Goal: Find specific page/section: Find specific page/section

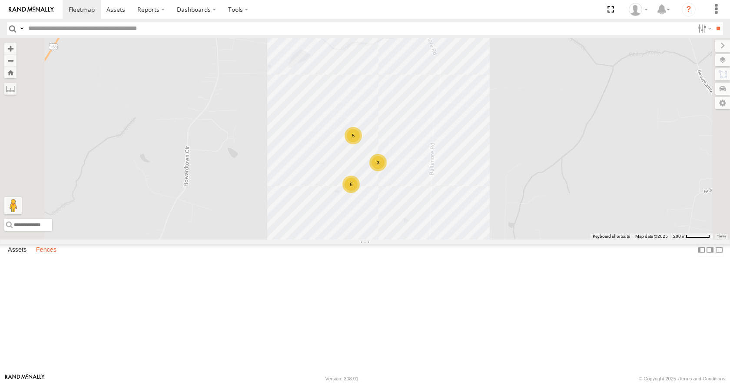
click at [45, 256] on label "Fences" at bounding box center [46, 250] width 29 height 12
click at [0, 0] on div "[PERSON_NAME]" at bounding box center [0, 0] width 0 height 0
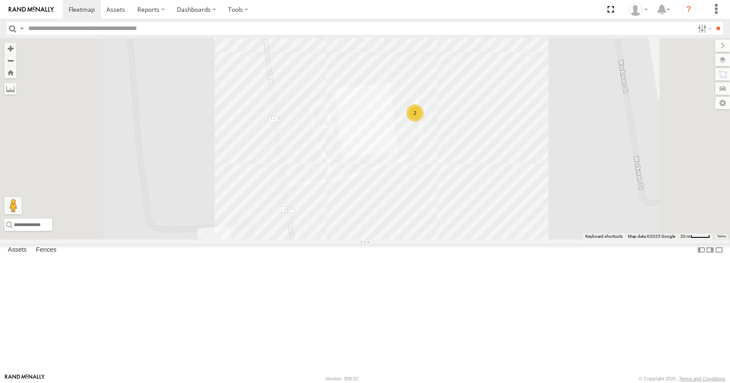
click at [423, 122] on div "2" at bounding box center [414, 112] width 17 height 17
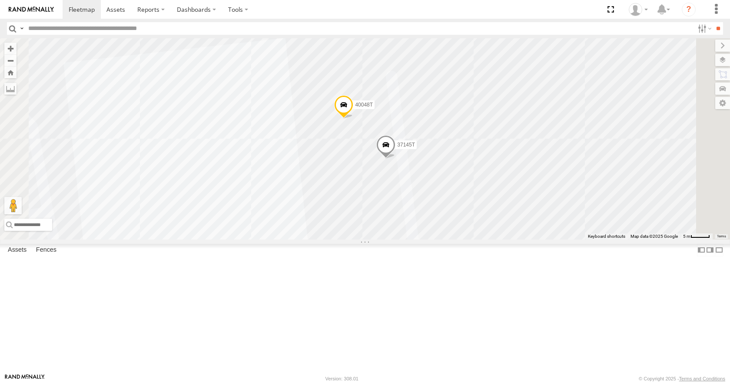
scroll to position [1097, 0]
click at [43, 256] on label "Fences" at bounding box center [46, 250] width 29 height 12
click at [0, 0] on div "MDI Hickory" at bounding box center [0, 0] width 0 height 0
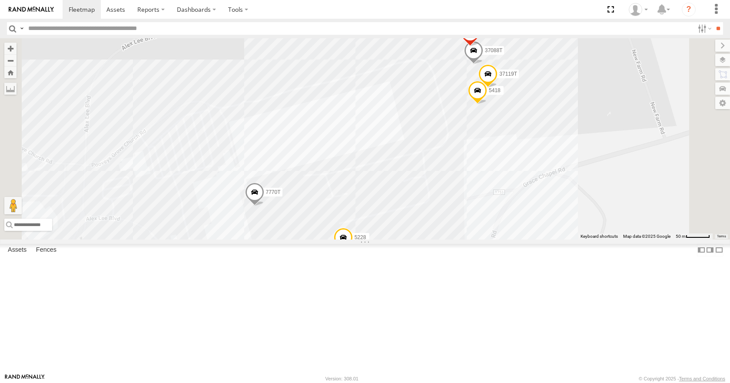
drag, startPoint x: 556, startPoint y: 167, endPoint x: 557, endPoint y: 214, distance: 46.9
click at [558, 214] on div "7770T 5228 40037T T1807 5418 37088T 37089T 37119T" at bounding box center [365, 138] width 730 height 201
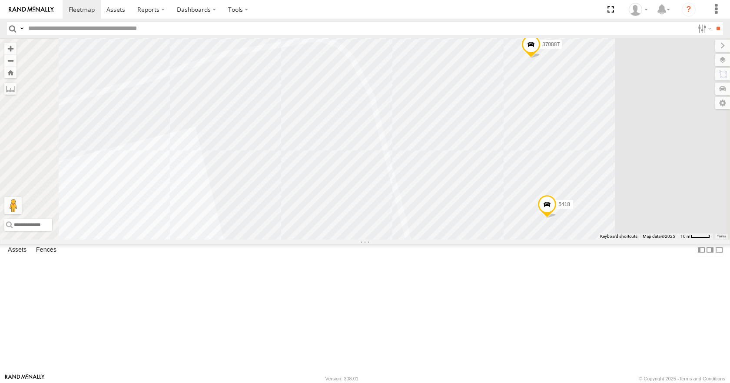
drag, startPoint x: 586, startPoint y: 174, endPoint x: 570, endPoint y: 341, distance: 168.4
click at [571, 239] on div "5418 5228 37119T 40037T T1807 37088T 37089T" at bounding box center [365, 138] width 730 height 201
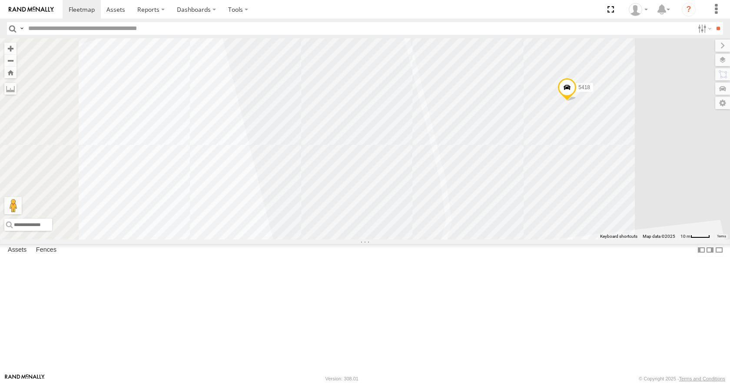
drag, startPoint x: 575, startPoint y: 234, endPoint x: 598, endPoint y: 93, distance: 142.6
click at [599, 92] on div "5418 5228 37119T 40037T T1807 37088T 37089T" at bounding box center [365, 138] width 730 height 201
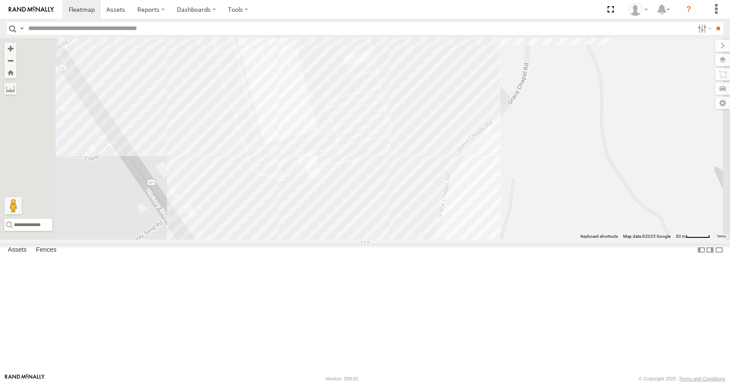
drag, startPoint x: 596, startPoint y: 210, endPoint x: 599, endPoint y: 35, distance: 175.0
click at [599, 35] on body at bounding box center [365, 191] width 730 height 383
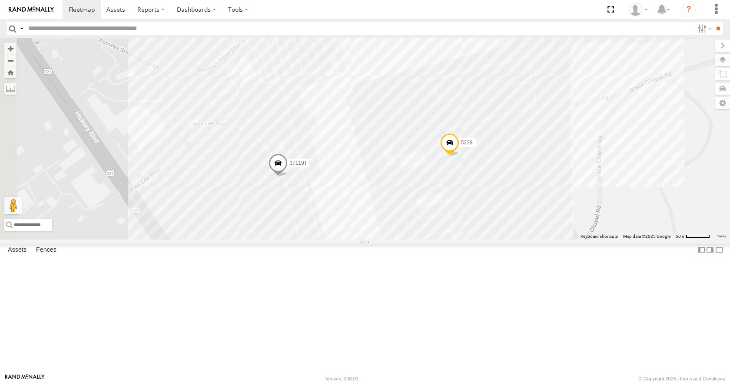
drag, startPoint x: 329, startPoint y: 183, endPoint x: 406, endPoint y: 315, distance: 152.5
click at [410, 239] on div "5418 5228 37119T 40037T T1807 37088T 37089T" at bounding box center [365, 138] width 730 height 201
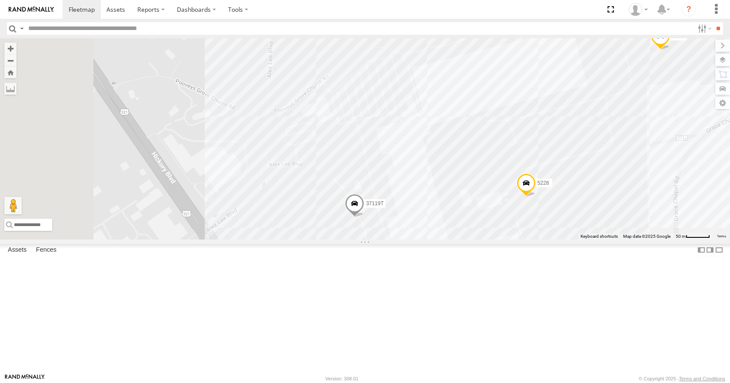
drag, startPoint x: 386, startPoint y: 182, endPoint x: 432, endPoint y: 202, distance: 50.4
click at [432, 202] on div "5418 5228 37119T 40037T T1807 37088T 37089T" at bounding box center [365, 138] width 730 height 201
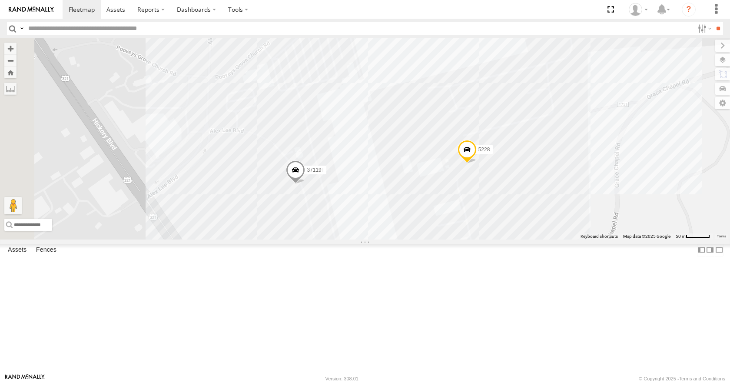
drag, startPoint x: 429, startPoint y: 222, endPoint x: 365, endPoint y: 187, distance: 72.9
click at [366, 187] on div "5418 5228 37119T 40037T T1807 37088T 37089T" at bounding box center [365, 138] width 730 height 201
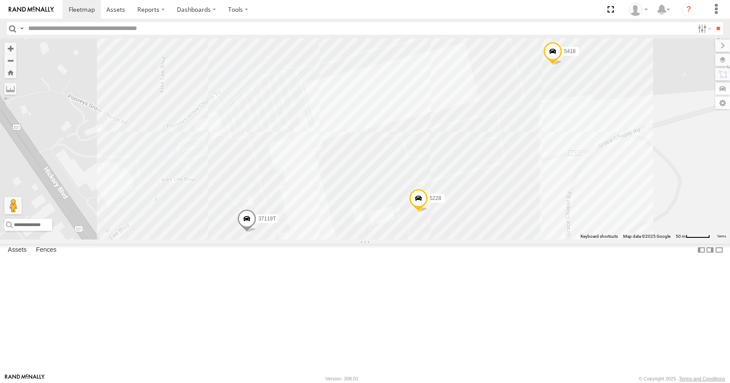
drag, startPoint x: 506, startPoint y: 166, endPoint x: 444, endPoint y: 238, distance: 95.1
click at [459, 218] on div "5418 5228 37119T 40037T T1807 37088T 37089T" at bounding box center [365, 138] width 730 height 201
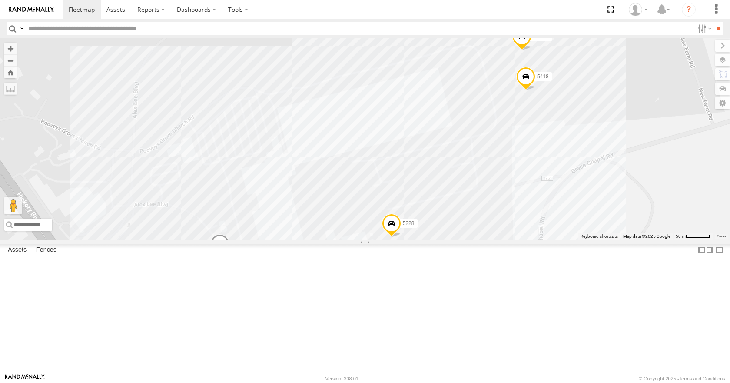
drag, startPoint x: 633, startPoint y: 95, endPoint x: 607, endPoint y: 119, distance: 36.0
click at [607, 119] on div "5418 5228 37119T 40037T T1807 37088T 37089T" at bounding box center [365, 138] width 730 height 201
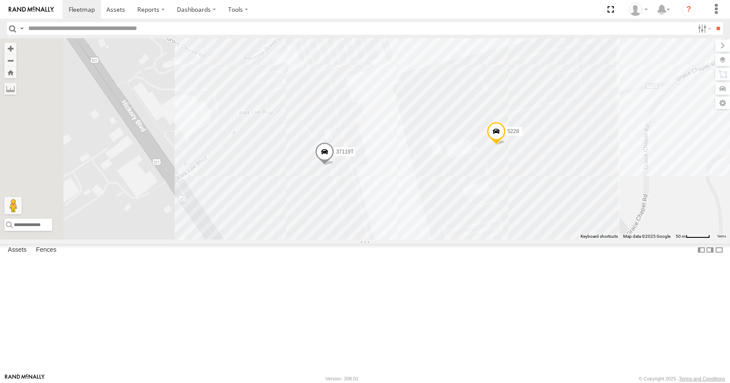
drag, startPoint x: 396, startPoint y: 267, endPoint x: 504, endPoint y: 172, distance: 143.7
click at [504, 172] on div "5418 5228 37119T 40037T T1807 37088T 37089T" at bounding box center [365, 138] width 730 height 201
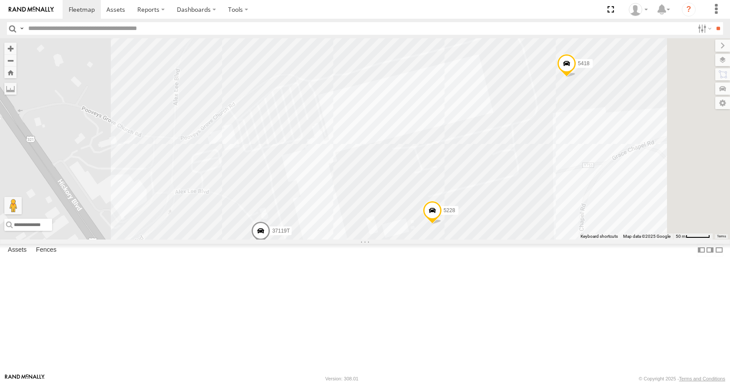
drag, startPoint x: 533, startPoint y: 124, endPoint x: 463, endPoint y: 200, distance: 103.6
click at [463, 204] on div "5418 5228 37119T 40037T T1807" at bounding box center [365, 138] width 730 height 201
click at [41, 25] on input "text" at bounding box center [359, 28] width 669 height 13
type input "******"
click at [713, 22] on input "**" at bounding box center [718, 28] width 10 height 13
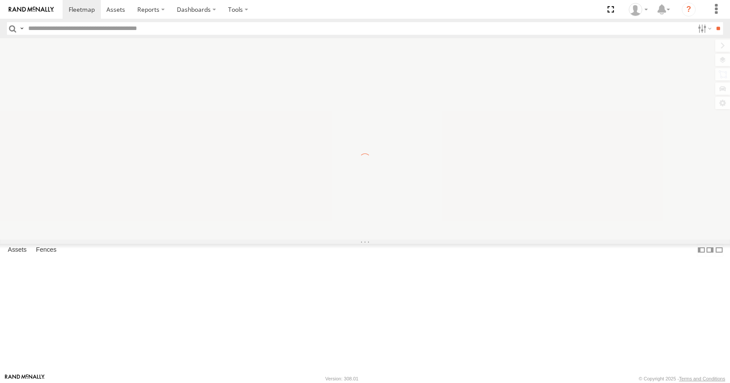
click at [56, 30] on input "text" at bounding box center [359, 28] width 669 height 13
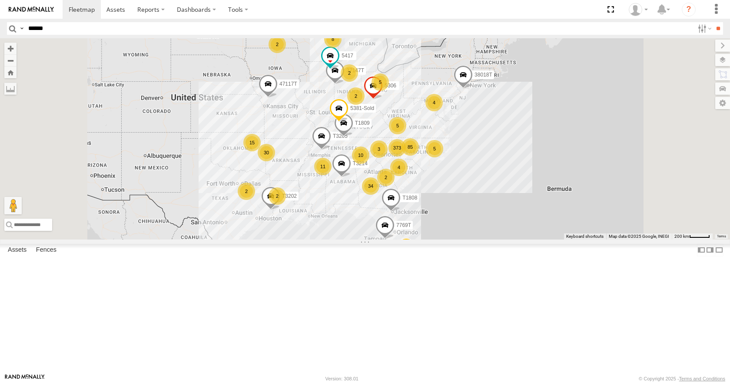
type input "******"
click at [713, 22] on input "**" at bounding box center [718, 28] width 10 height 13
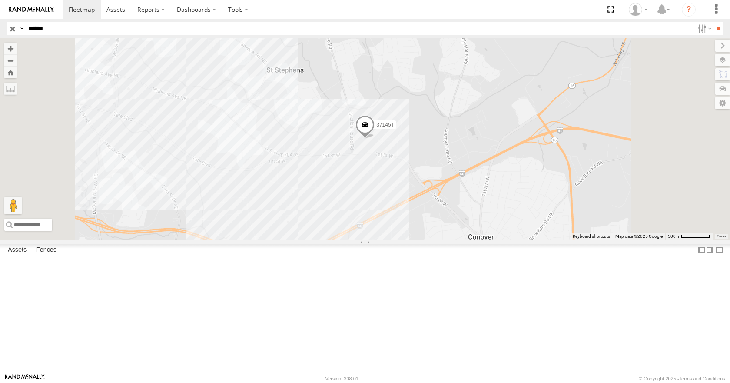
click at [374, 139] on span at bounding box center [364, 126] width 19 height 23
